Goal: Check status: Check status

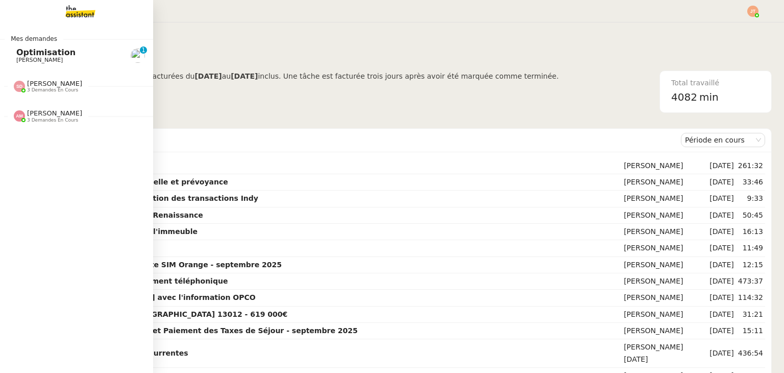
click at [54, 89] on span "3 demandes en cours" at bounding box center [52, 90] width 51 height 6
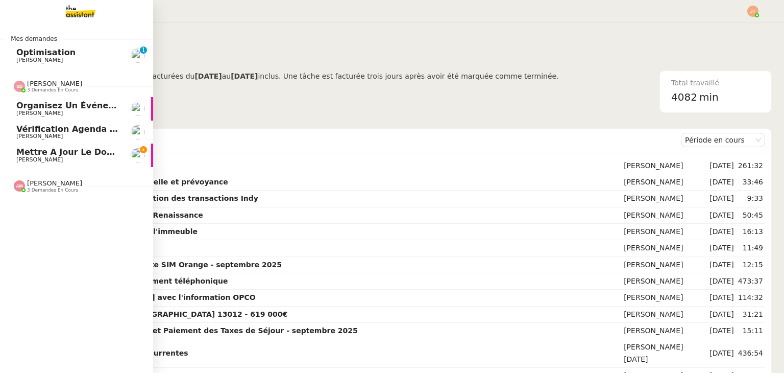
click at [54, 89] on span "3 demandes en cours" at bounding box center [52, 90] width 51 height 6
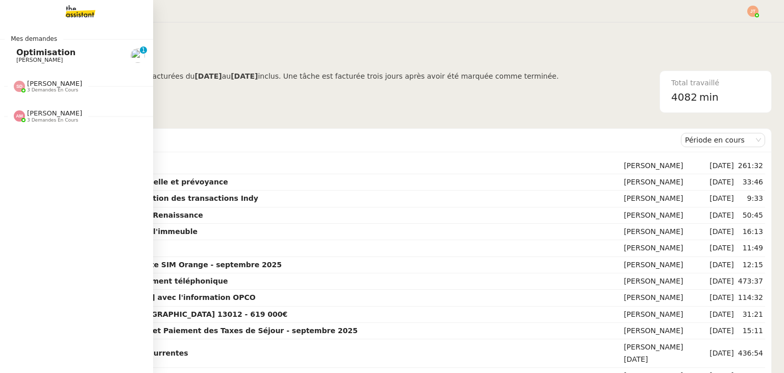
click at [56, 86] on span "[PERSON_NAME]" at bounding box center [54, 84] width 55 height 8
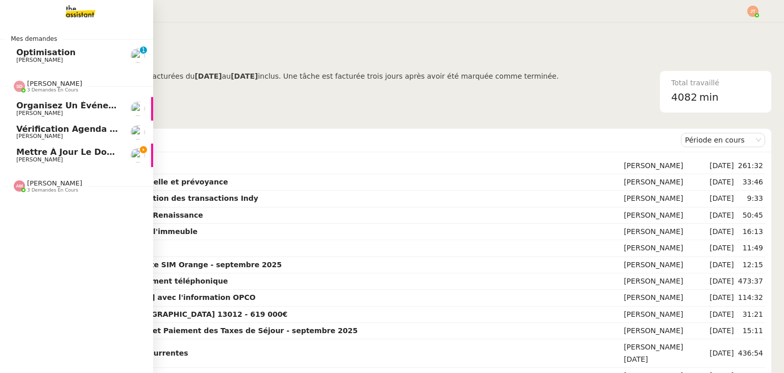
click at [81, 152] on span "Mettre à jour le document Adidas" at bounding box center [95, 152] width 159 height 10
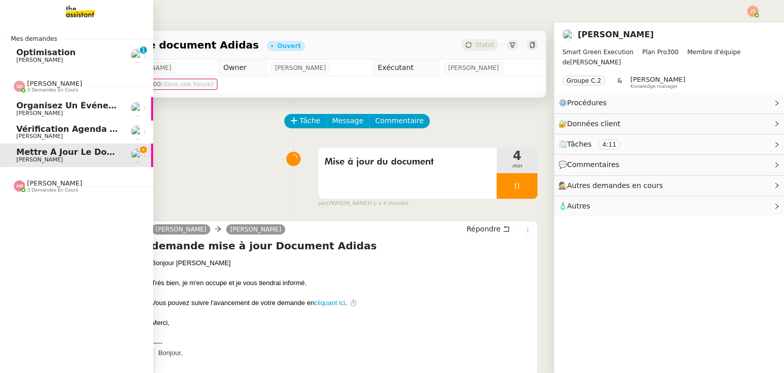
click at [53, 88] on span "3 demandes en cours" at bounding box center [52, 90] width 51 height 6
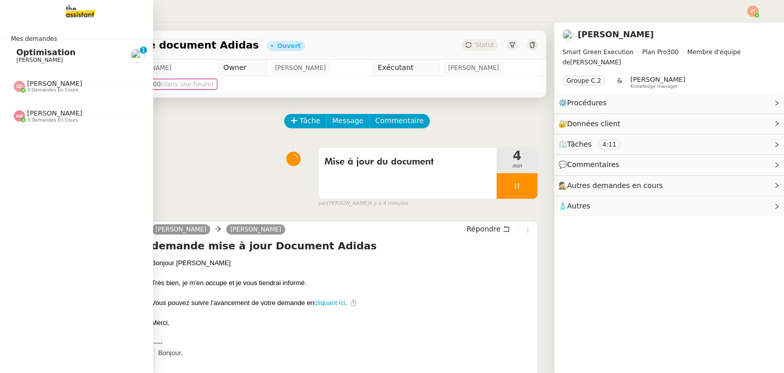
click at [57, 124] on div "[PERSON_NAME] 3 demandes en cours" at bounding box center [76, 112] width 153 height 30
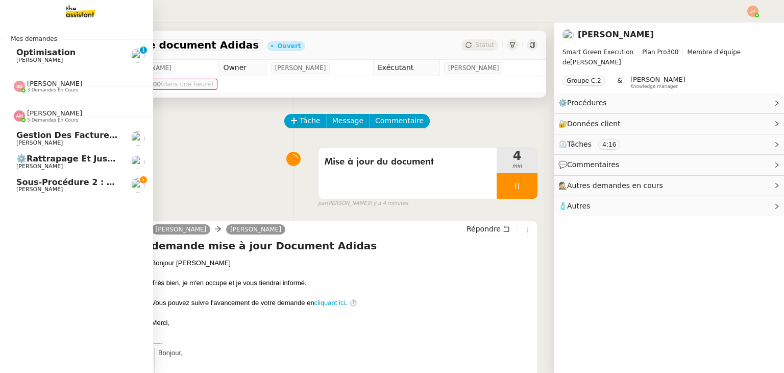
click at [62, 190] on span "[PERSON_NAME]" at bounding box center [39, 189] width 46 height 7
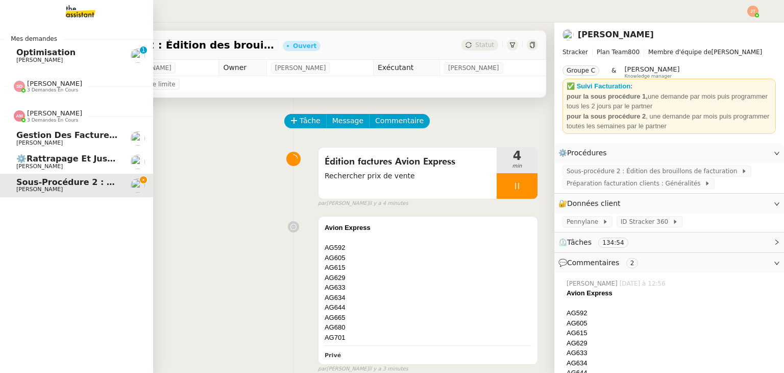
click at [44, 164] on span "[PERSON_NAME]" at bounding box center [39, 166] width 46 height 7
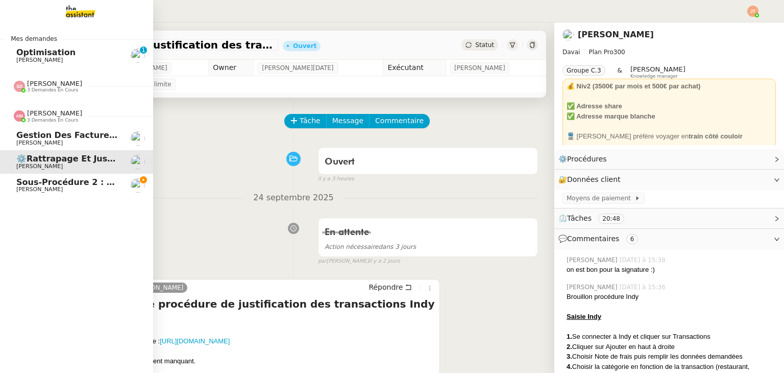
click at [61, 137] on span "Gestion des factures hebdomadaires" at bounding box center [102, 135] width 173 height 10
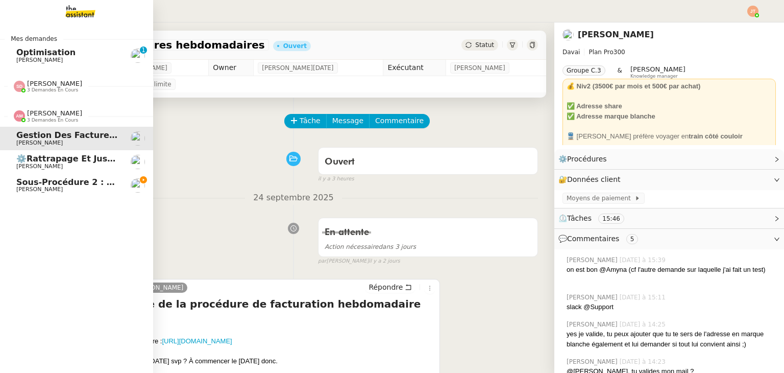
click at [62, 121] on span "3 demandes en cours" at bounding box center [52, 120] width 51 height 6
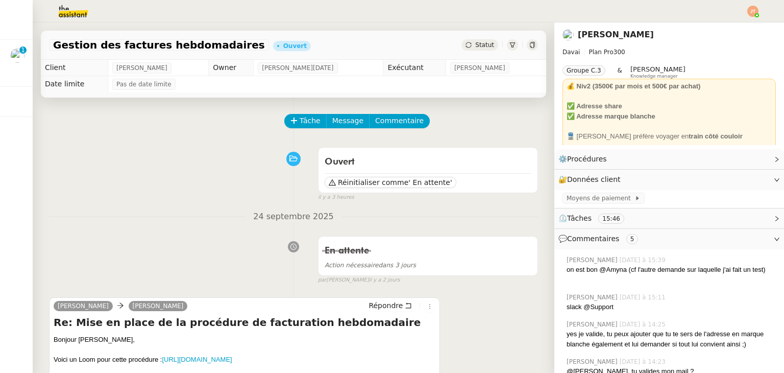
click at [748, 7] on img at bounding box center [752, 11] width 11 height 11
click at [724, 25] on span "Suivi" at bounding box center [716, 29] width 17 height 8
